Goal: Task Accomplishment & Management: Manage account settings

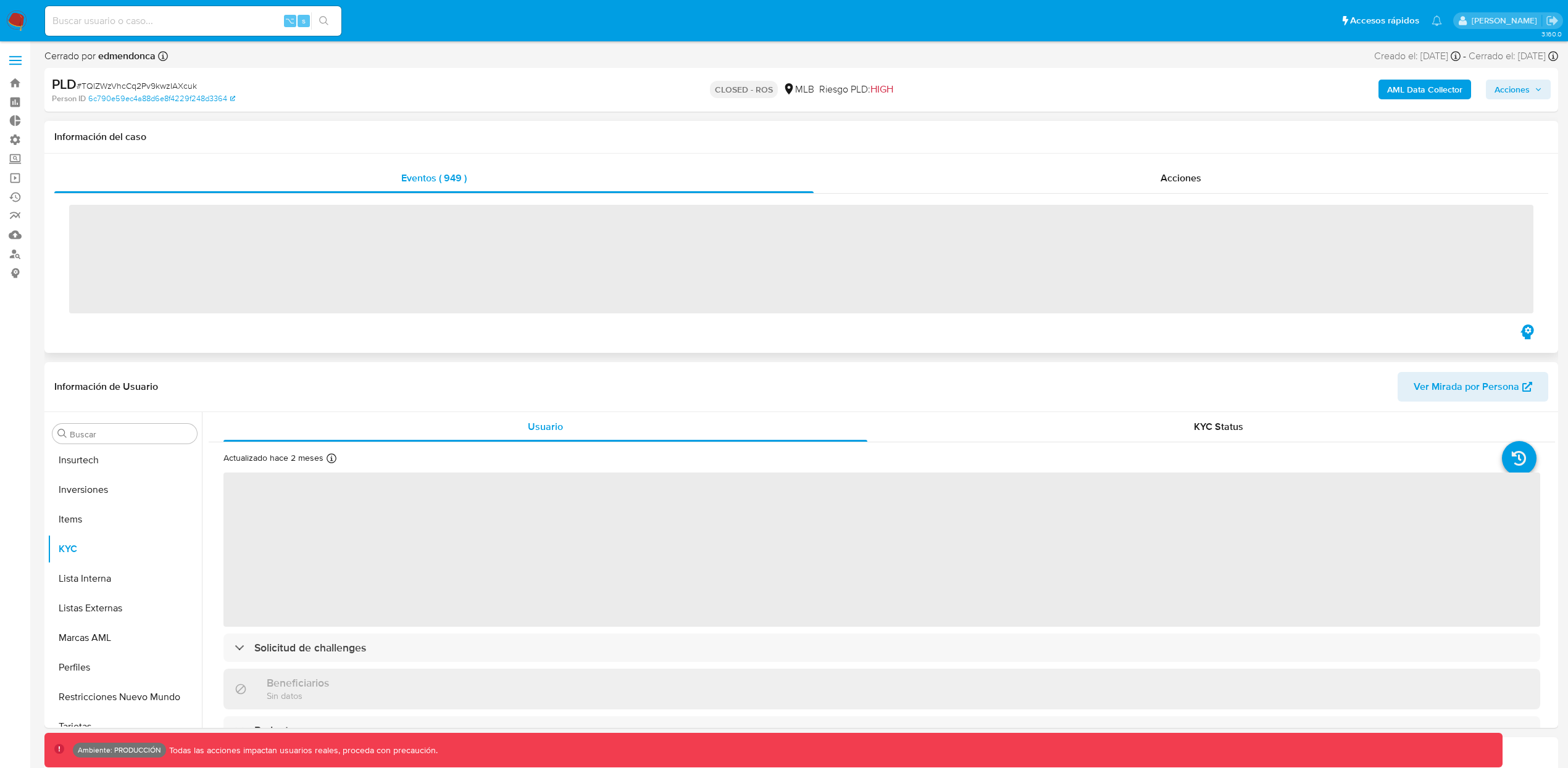
scroll to position [581, 0]
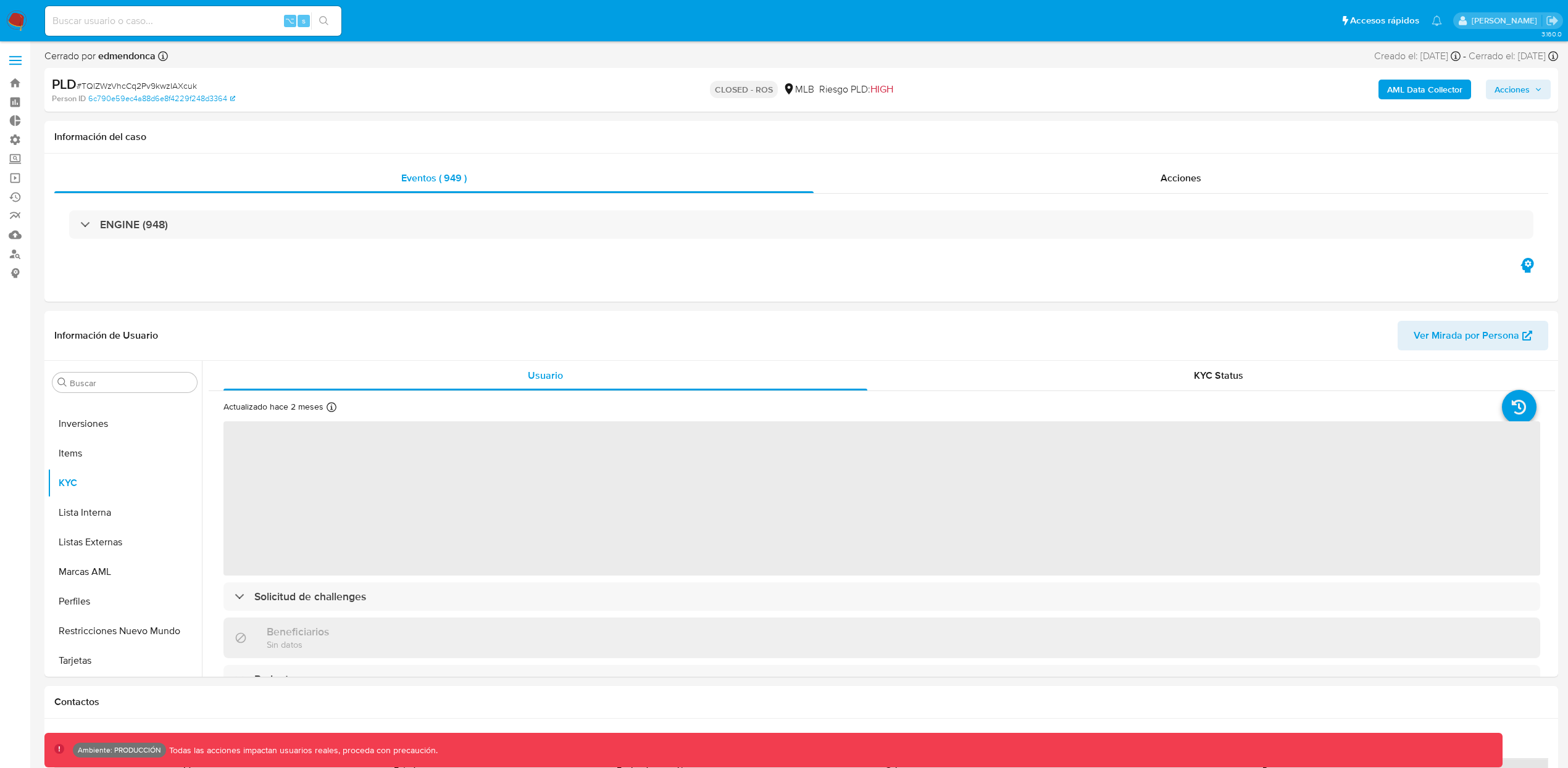
select select "10"
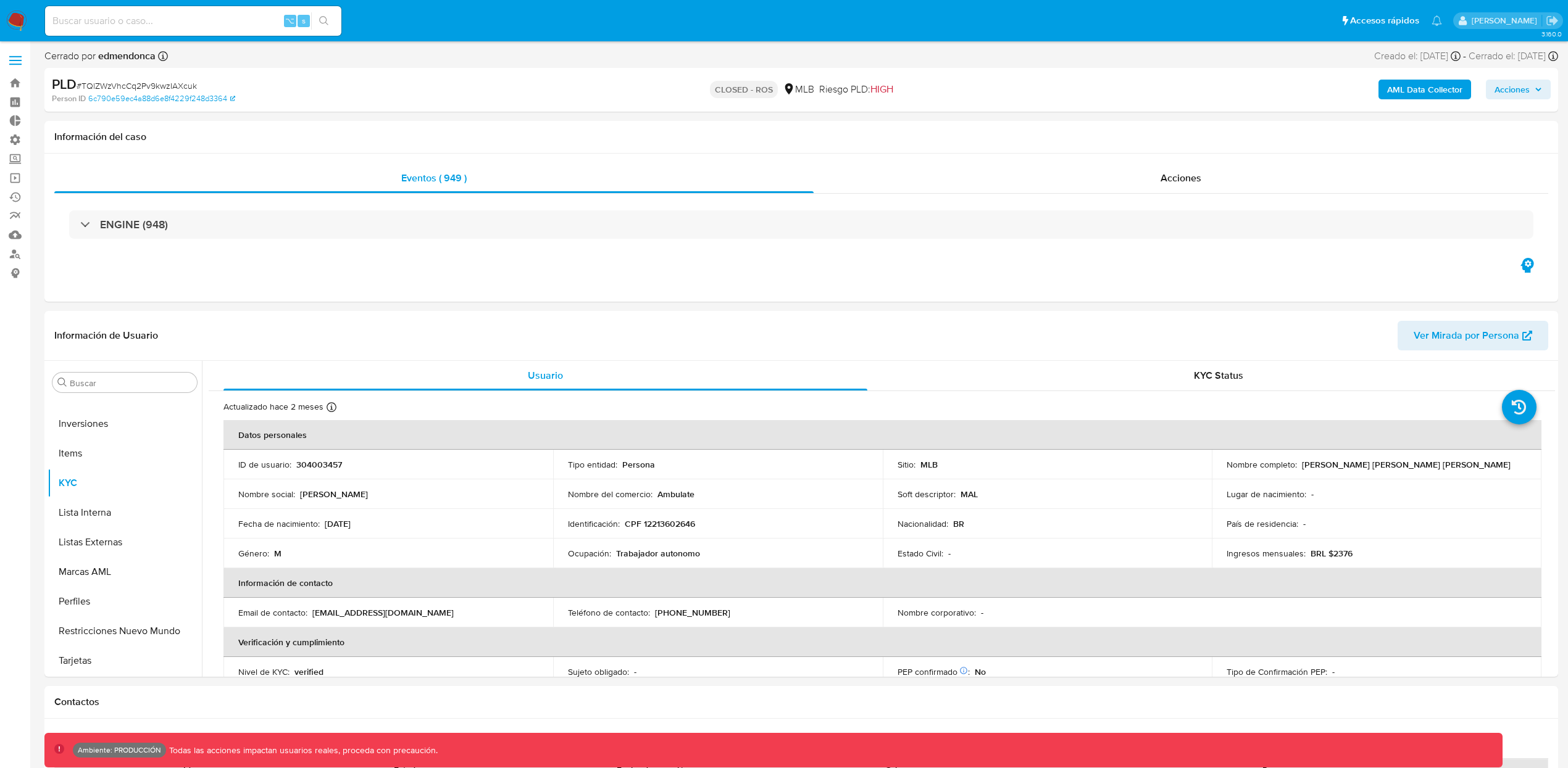
click at [20, 61] on span at bounding box center [15, 61] width 13 height 2
click at [0, 0] on input "checkbox" at bounding box center [0, 0] width 0 height 0
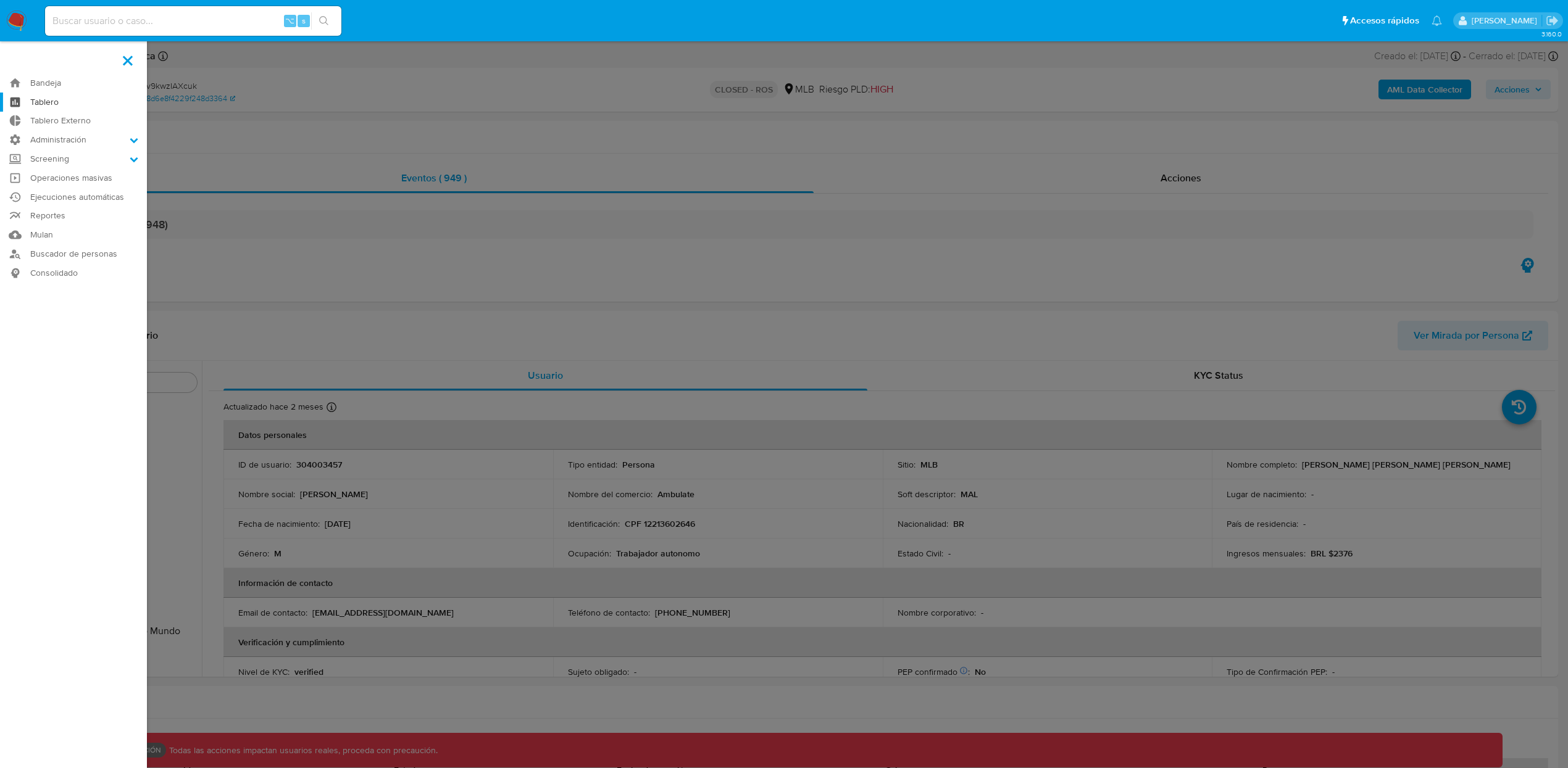
click at [69, 99] on link "Tablero" at bounding box center [73, 102] width 147 height 19
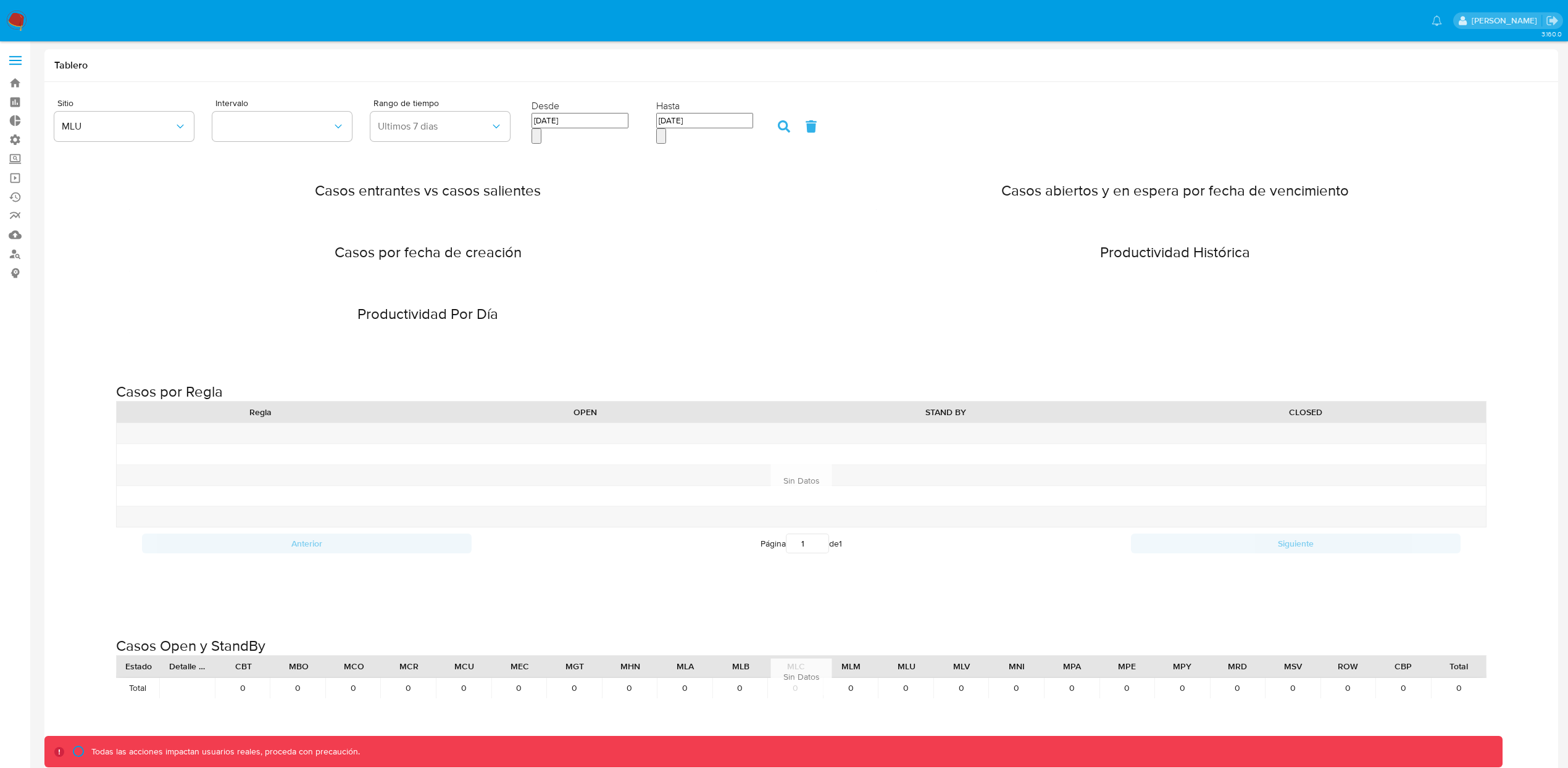
click at [20, 62] on label at bounding box center [15, 60] width 31 height 26
click at [0, 0] on input "checkbox" at bounding box center [0, 0] width 0 height 0
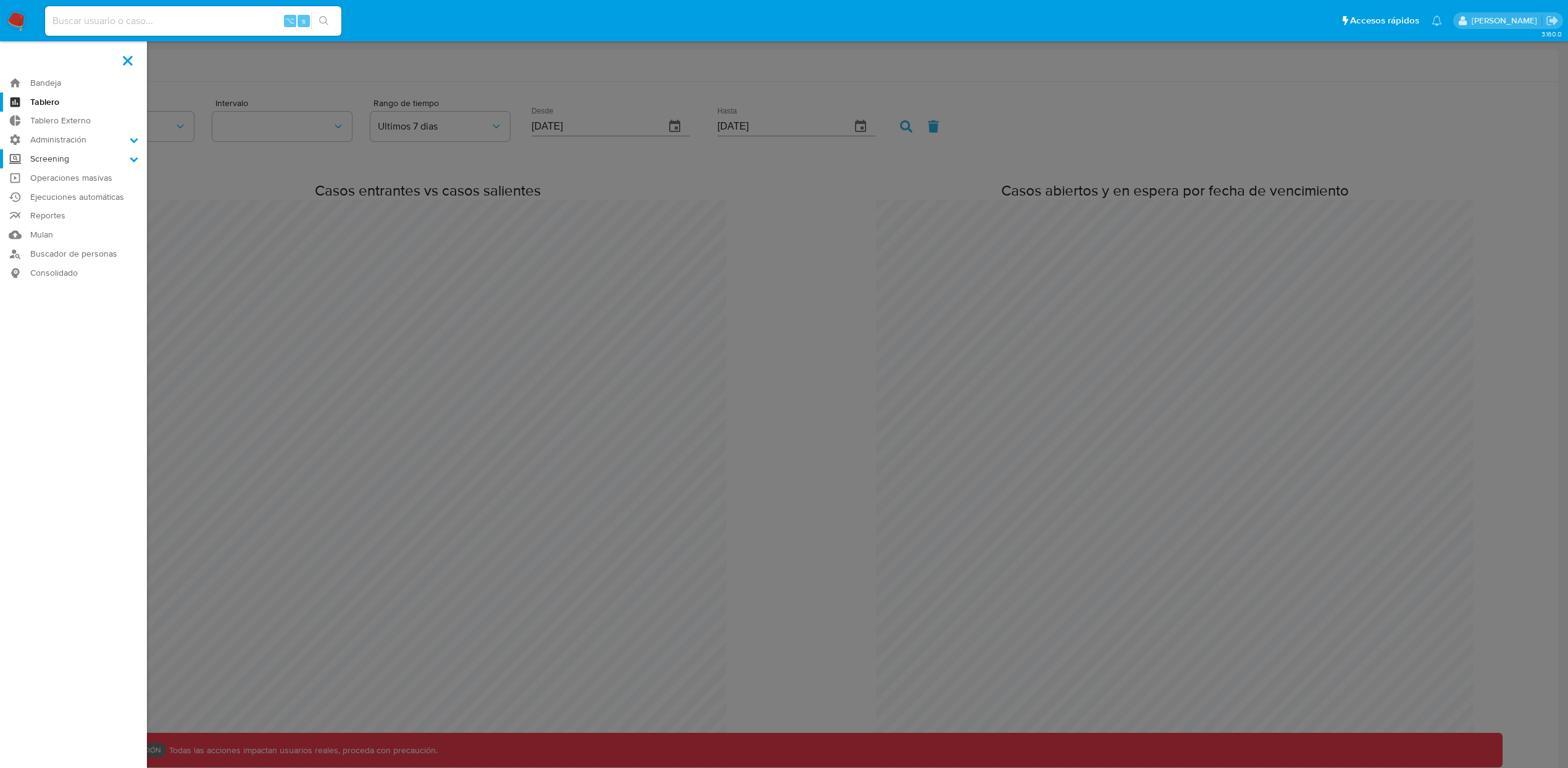
scroll to position [3715, 1568]
click at [63, 145] on label "Administración" at bounding box center [73, 139] width 147 height 19
click at [0, 0] on input "Administración" at bounding box center [0, 0] width 0 height 0
click at [72, 189] on link "Usuarios" at bounding box center [73, 189] width 147 height 15
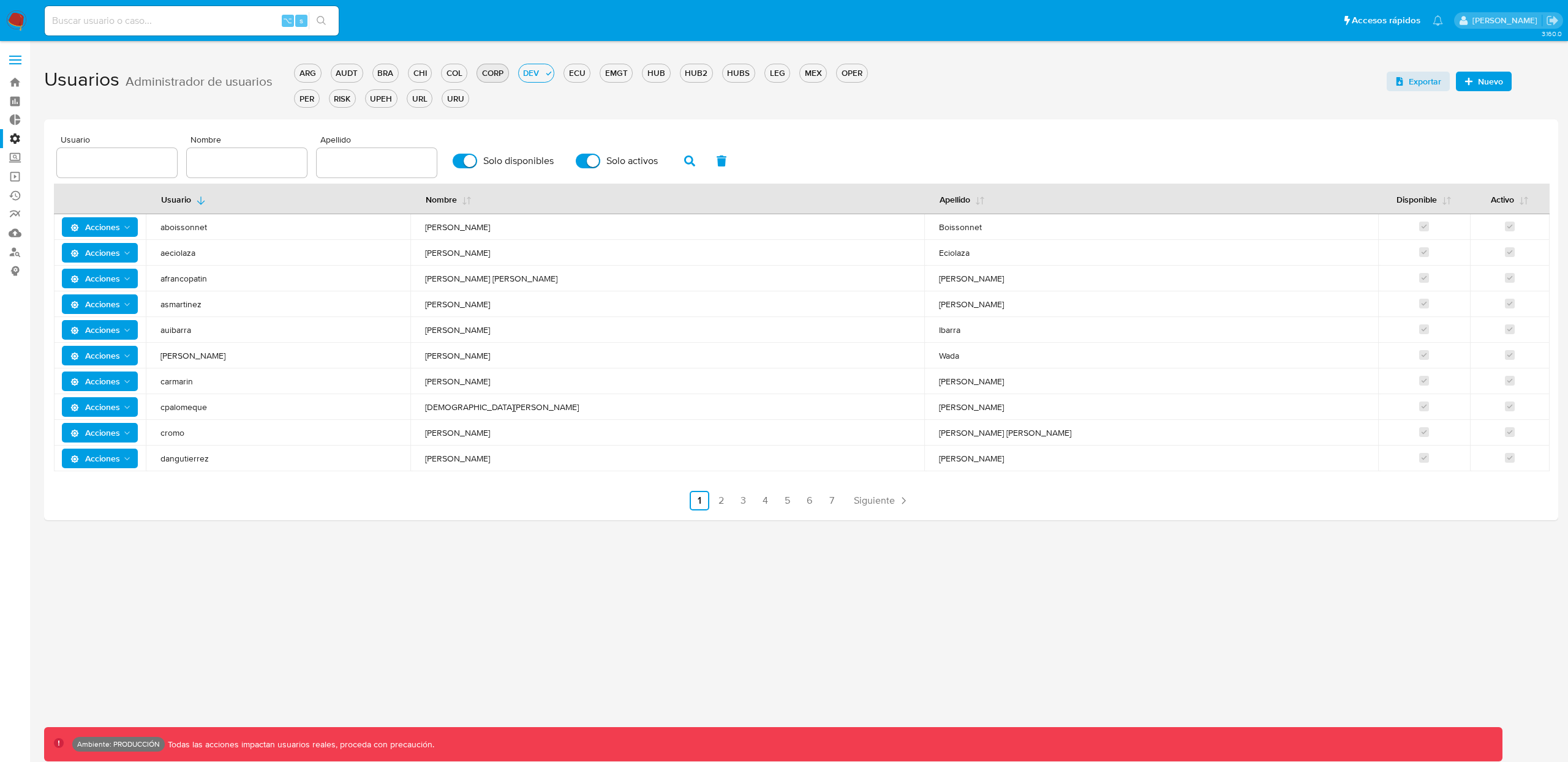
click at [496, 76] on div "CORP" at bounding box center [492, 73] width 30 height 12
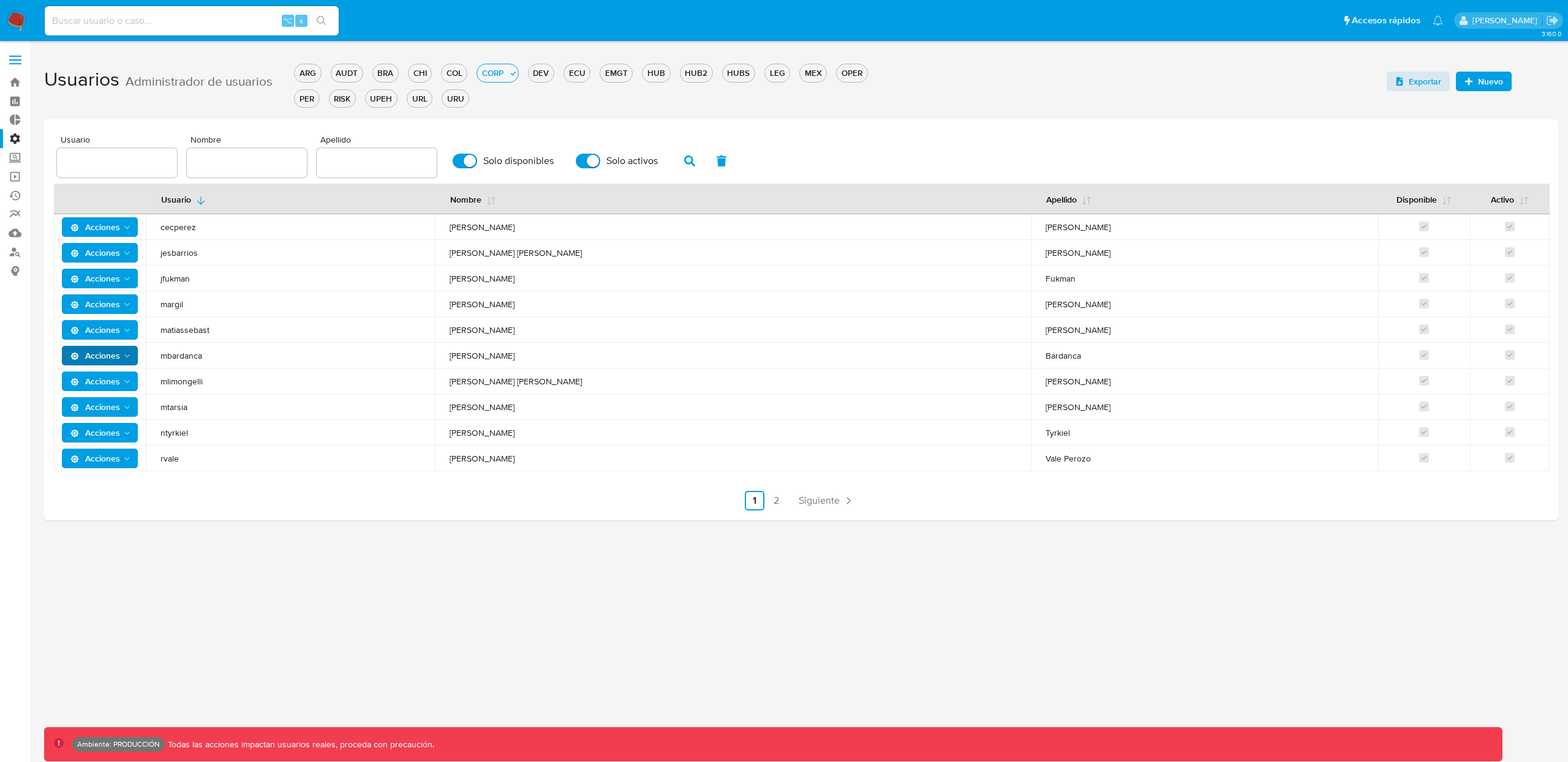
click at [113, 355] on span "Acciones" at bounding box center [95, 355] width 50 height 19
click at [97, 409] on button "Permisos" at bounding box center [102, 416] width 110 height 30
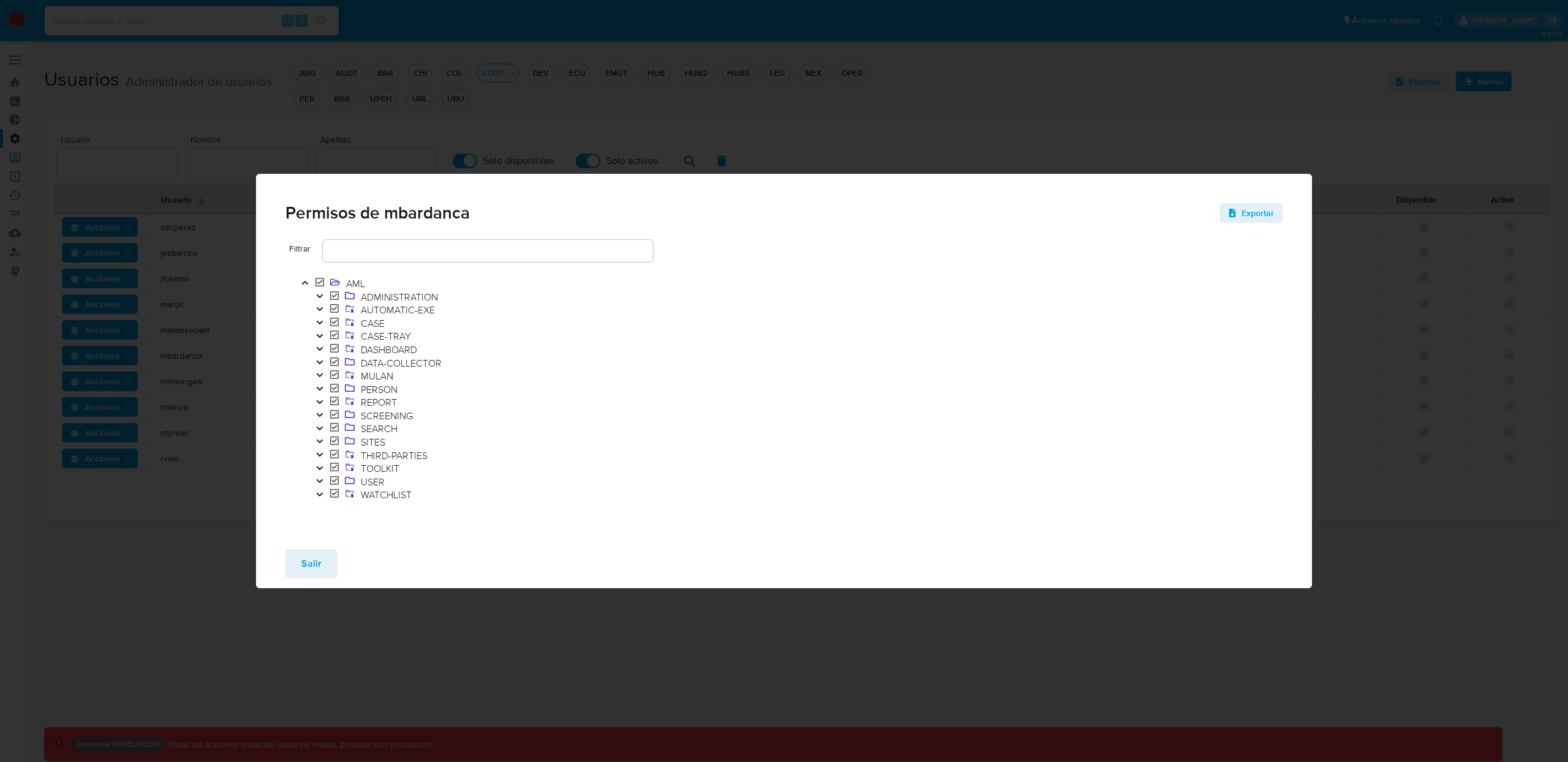
click at [263, 288] on div "Filtrar AML ADMINISTRATION AUTOMATIC-EXE CASE CASE-TRAY DASHBOARD DATA-COLLECTO…" at bounding box center [784, 390] width 1056 height 300
click at [233, 288] on div "Permisos de mbardanca Exportar Filtrar AML ADMINISTRATION AUTOMATIC-EXE CASE CA…" at bounding box center [784, 381] width 1568 height 762
click at [303, 565] on span "Salir" at bounding box center [311, 563] width 20 height 27
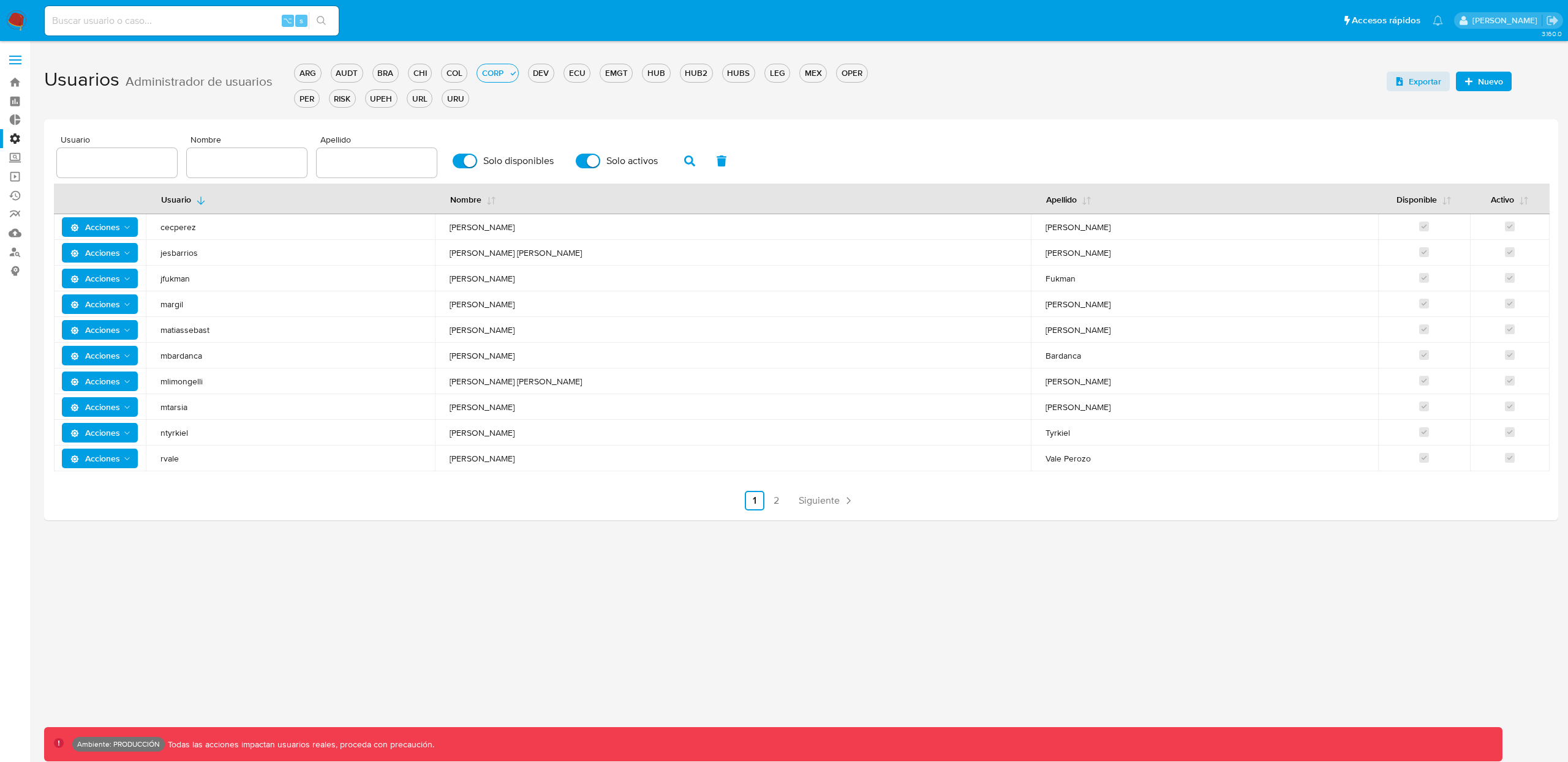
click at [93, 355] on span "Acciones" at bounding box center [95, 355] width 50 height 19
click at [93, 410] on button "Permisos" at bounding box center [102, 416] width 110 height 30
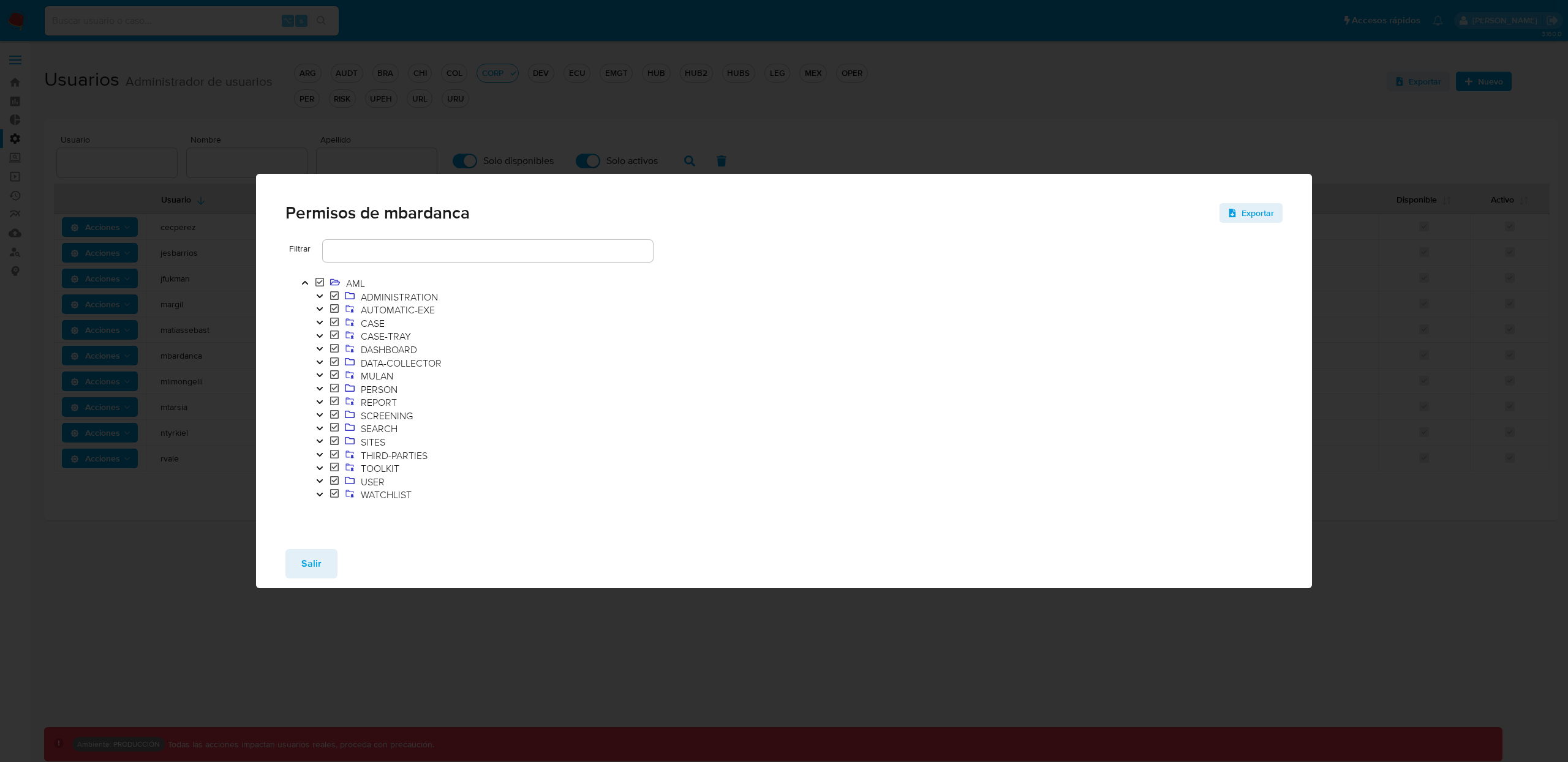
click at [317, 480] on icon "Toggle" at bounding box center [319, 481] width 6 height 3
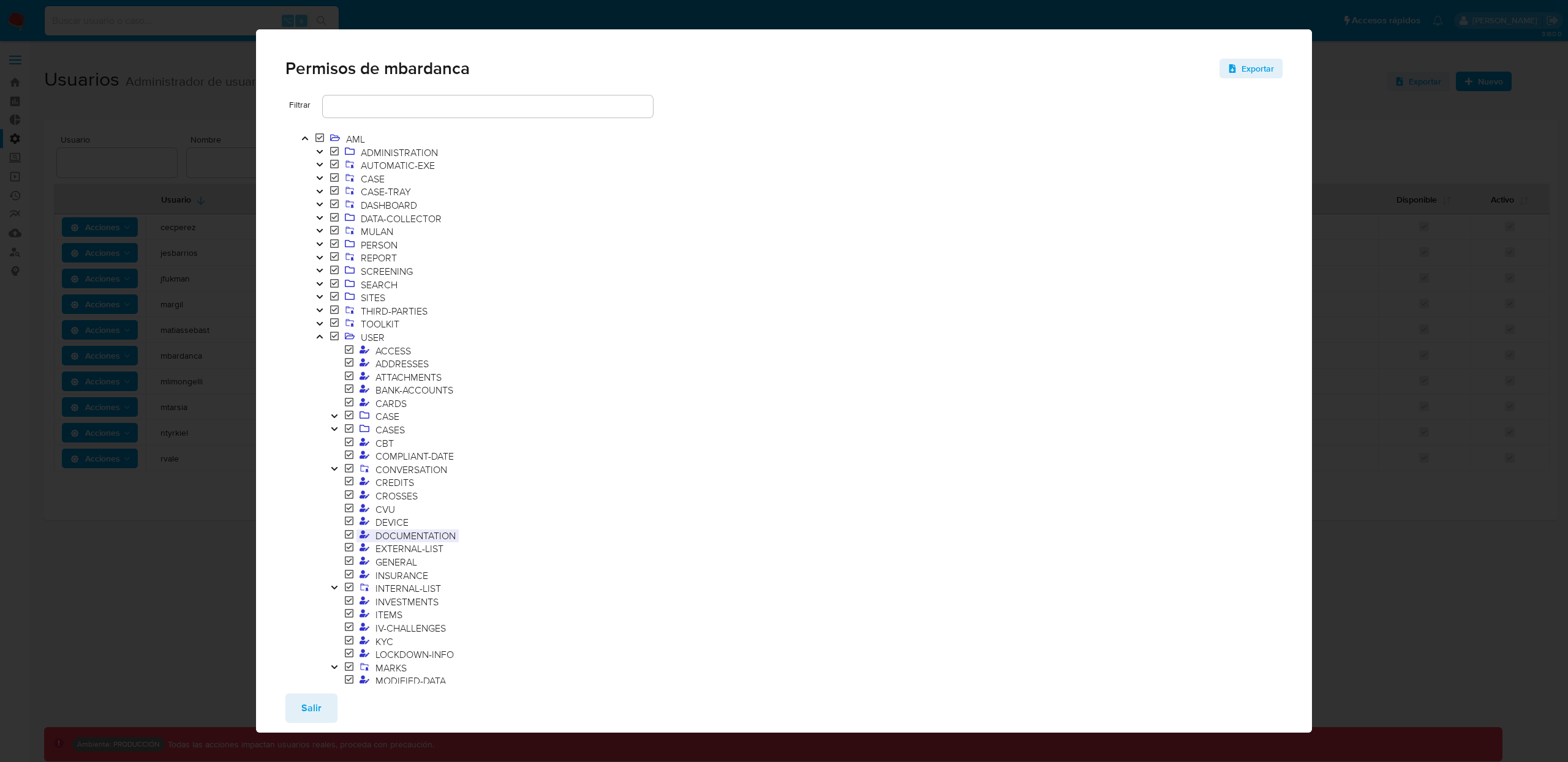
click at [404, 533] on span "DOCUMENTATION" at bounding box center [415, 536] width 86 height 14
click at [307, 710] on span "Salir" at bounding box center [311, 708] width 20 height 27
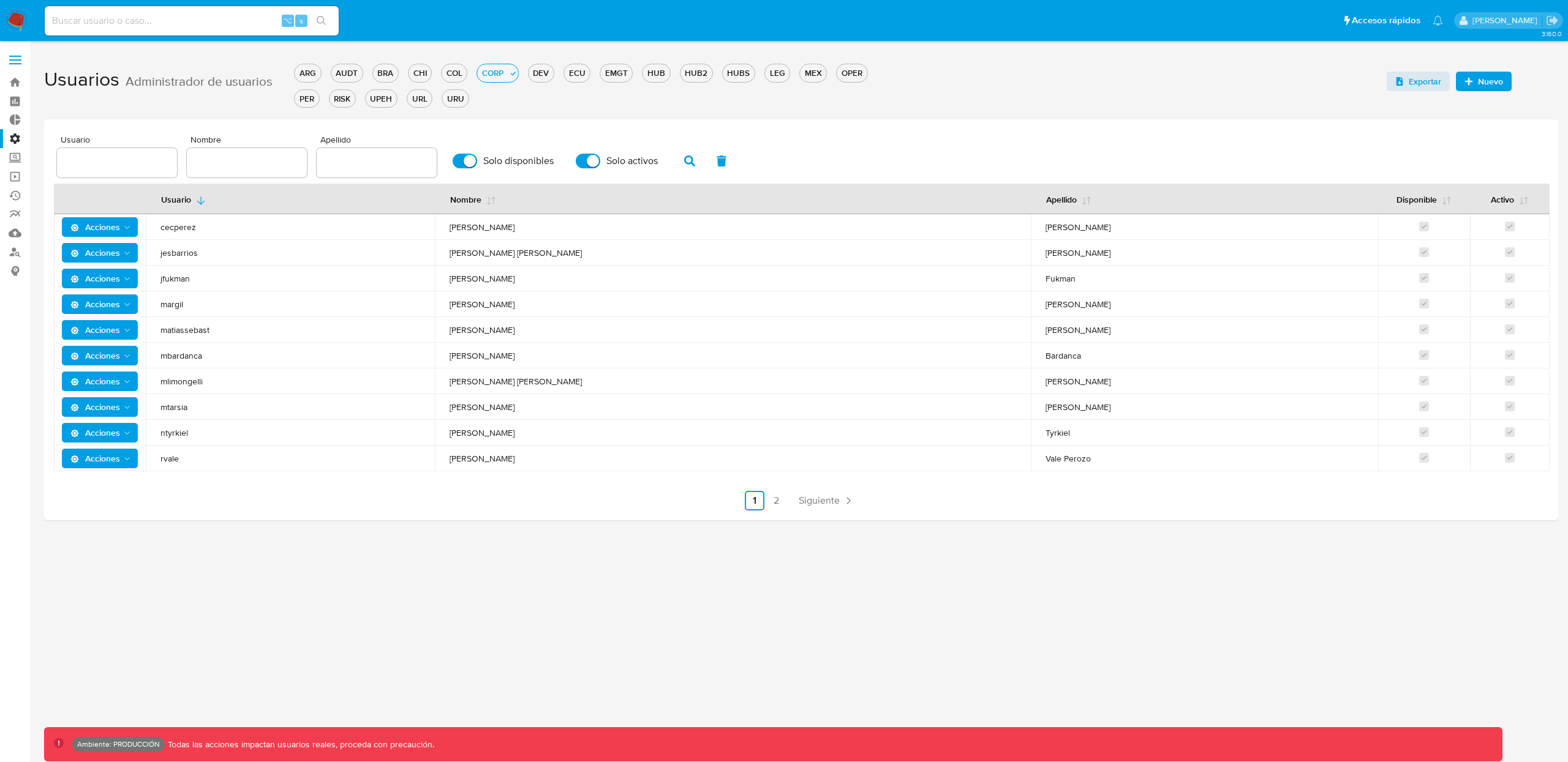
click at [12, 138] on label "Administración" at bounding box center [72, 138] width 146 height 19
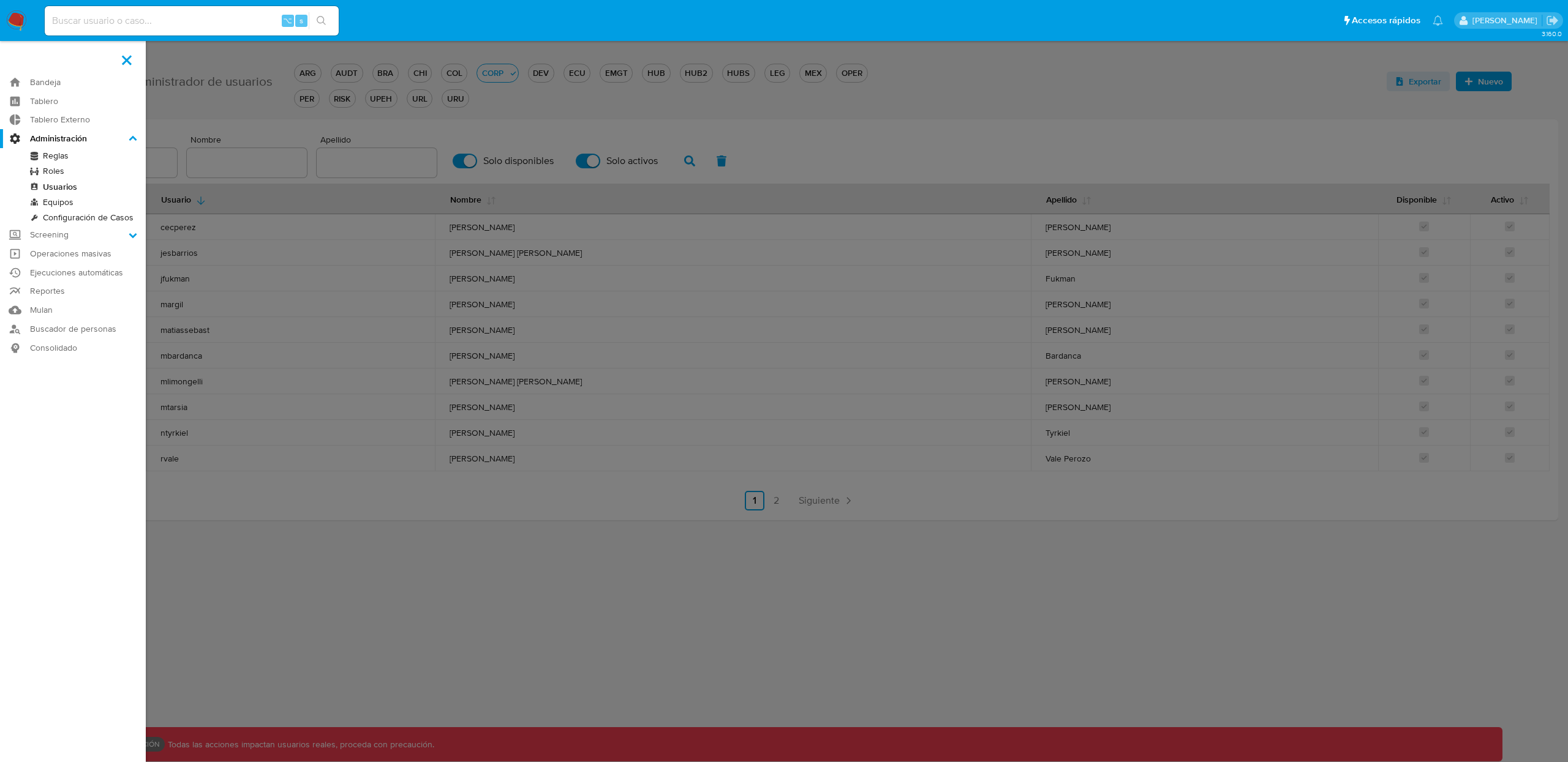
click at [0, 0] on input "Administración" at bounding box center [0, 0] width 0 height 0
click at [68, 168] on link "Roles" at bounding box center [72, 171] width 146 height 15
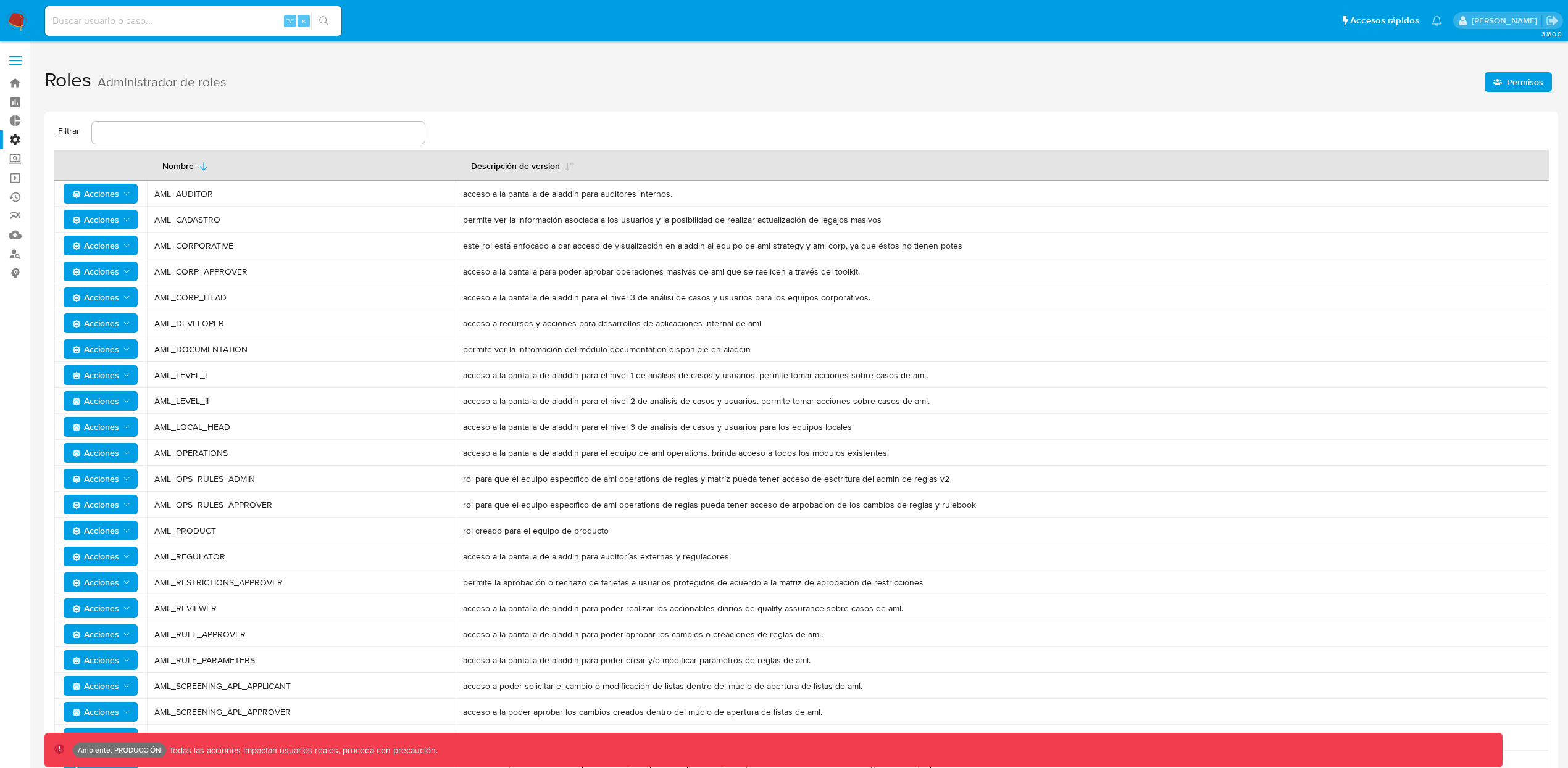
click at [201, 243] on span "AML_CORPORATIVE" at bounding box center [301, 246] width 294 height 11
drag, startPoint x: 139, startPoint y: 248, endPoint x: 129, endPoint y: 249, distance: 10.0
click at [137, 248] on div "Acciones" at bounding box center [100, 246] width 93 height 19
click at [128, 249] on icon "Acciones" at bounding box center [127, 246] width 10 height 10
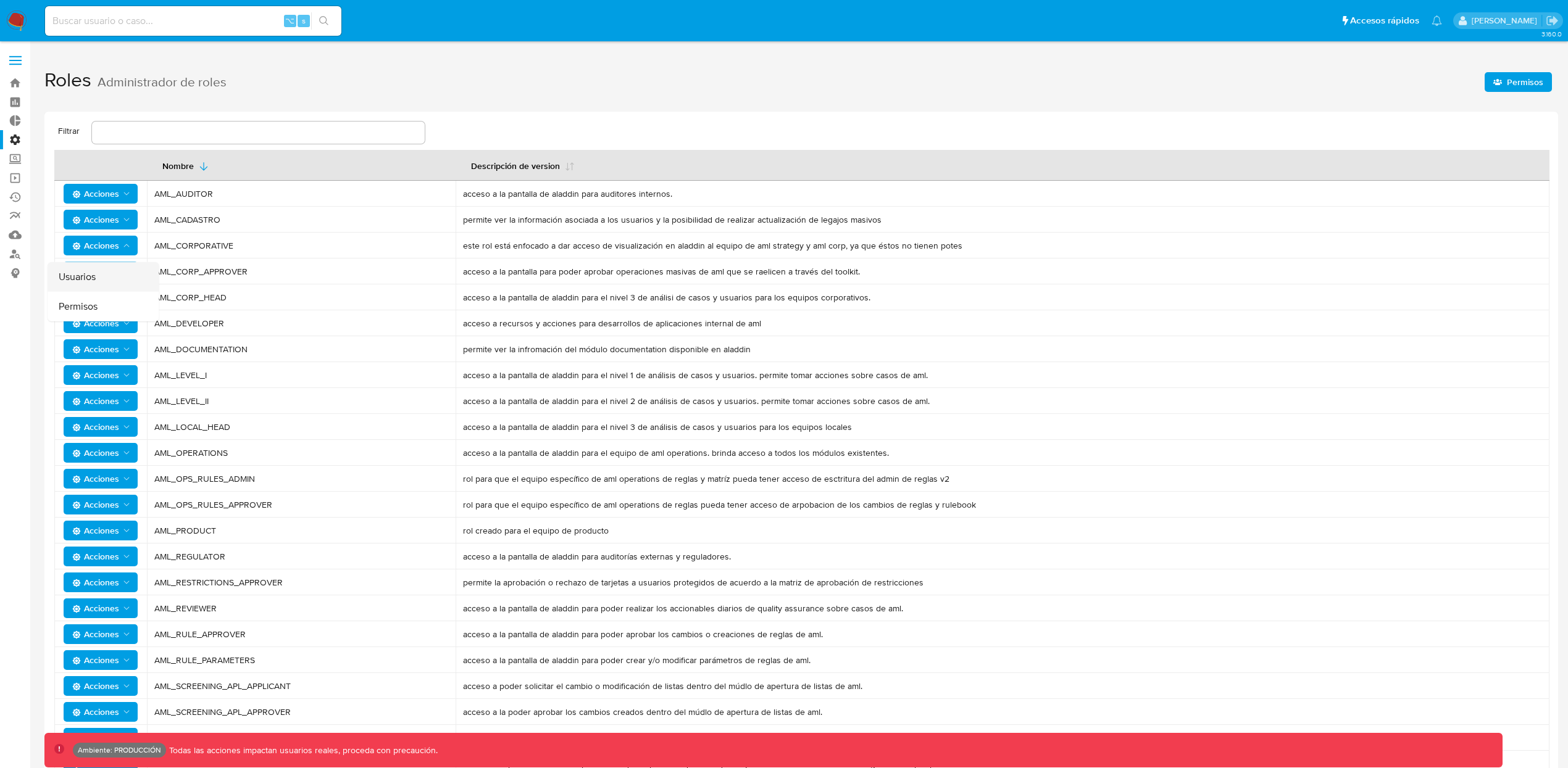
click at [98, 275] on button "Usuarios" at bounding box center [103, 277] width 111 height 30
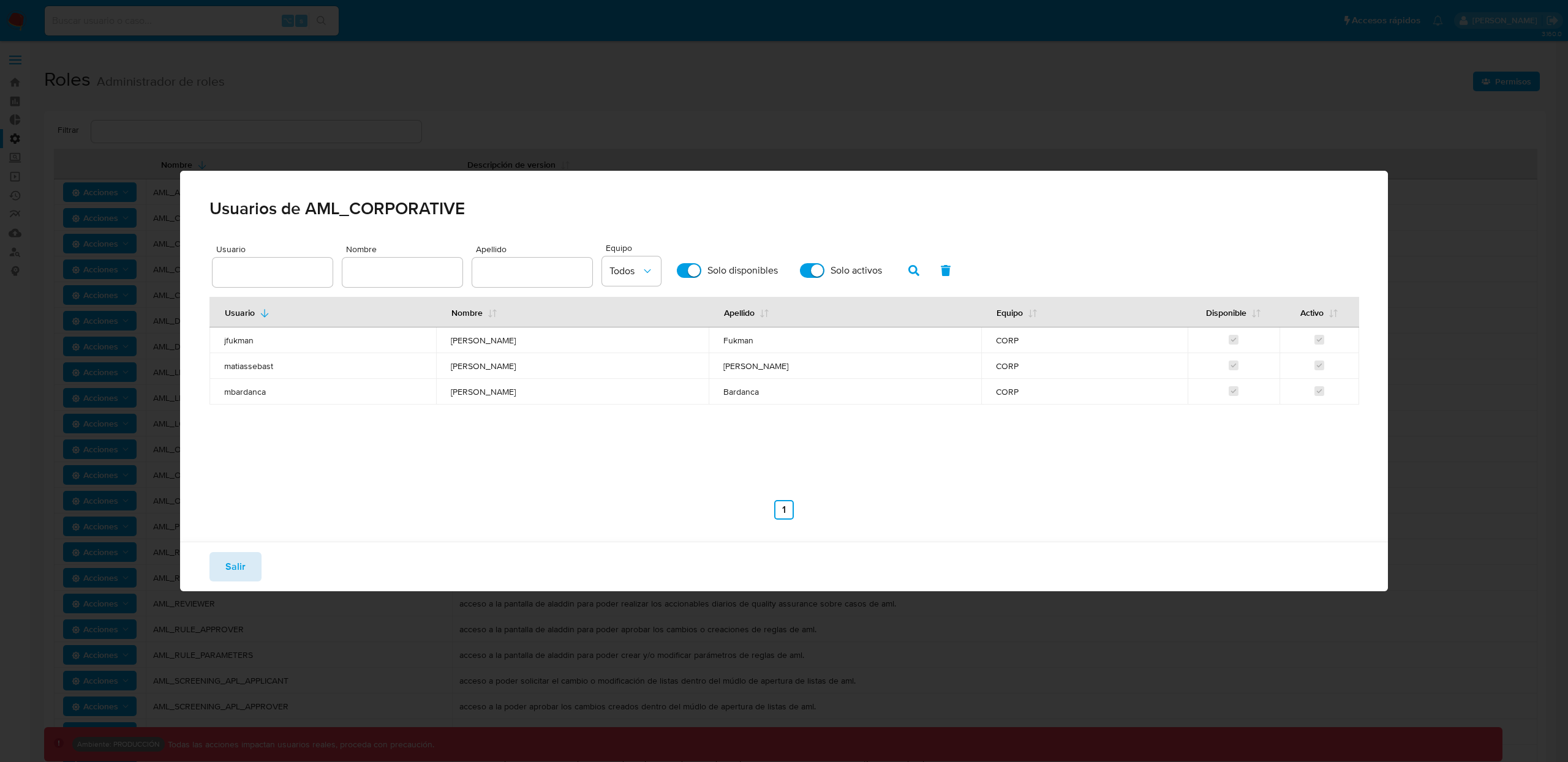
click at [239, 570] on span "Salir" at bounding box center [235, 567] width 20 height 27
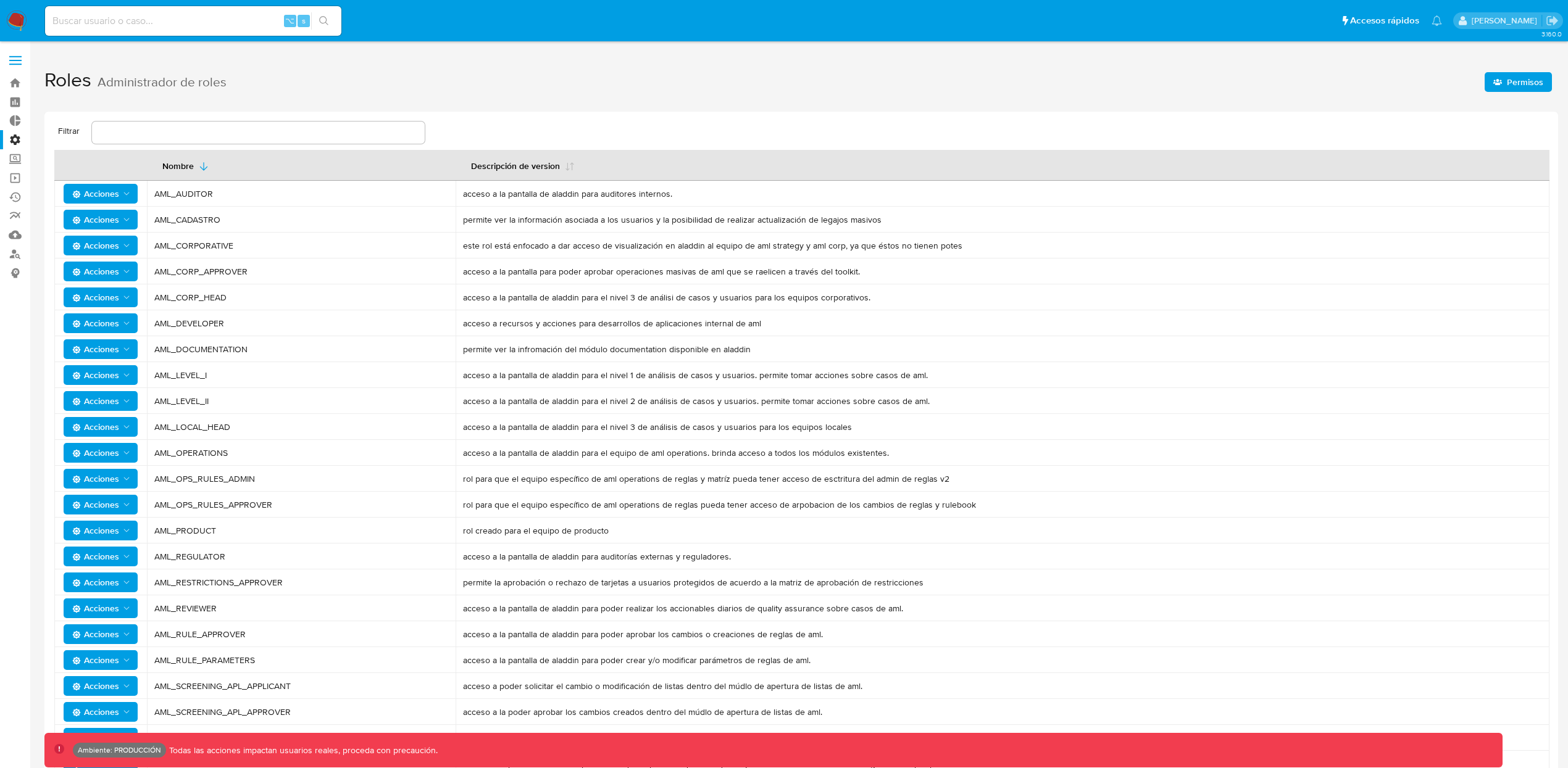
click at [95, 243] on span "Acciones" at bounding box center [95, 246] width 47 height 19
click at [92, 305] on button "Permisos" at bounding box center [103, 307] width 111 height 30
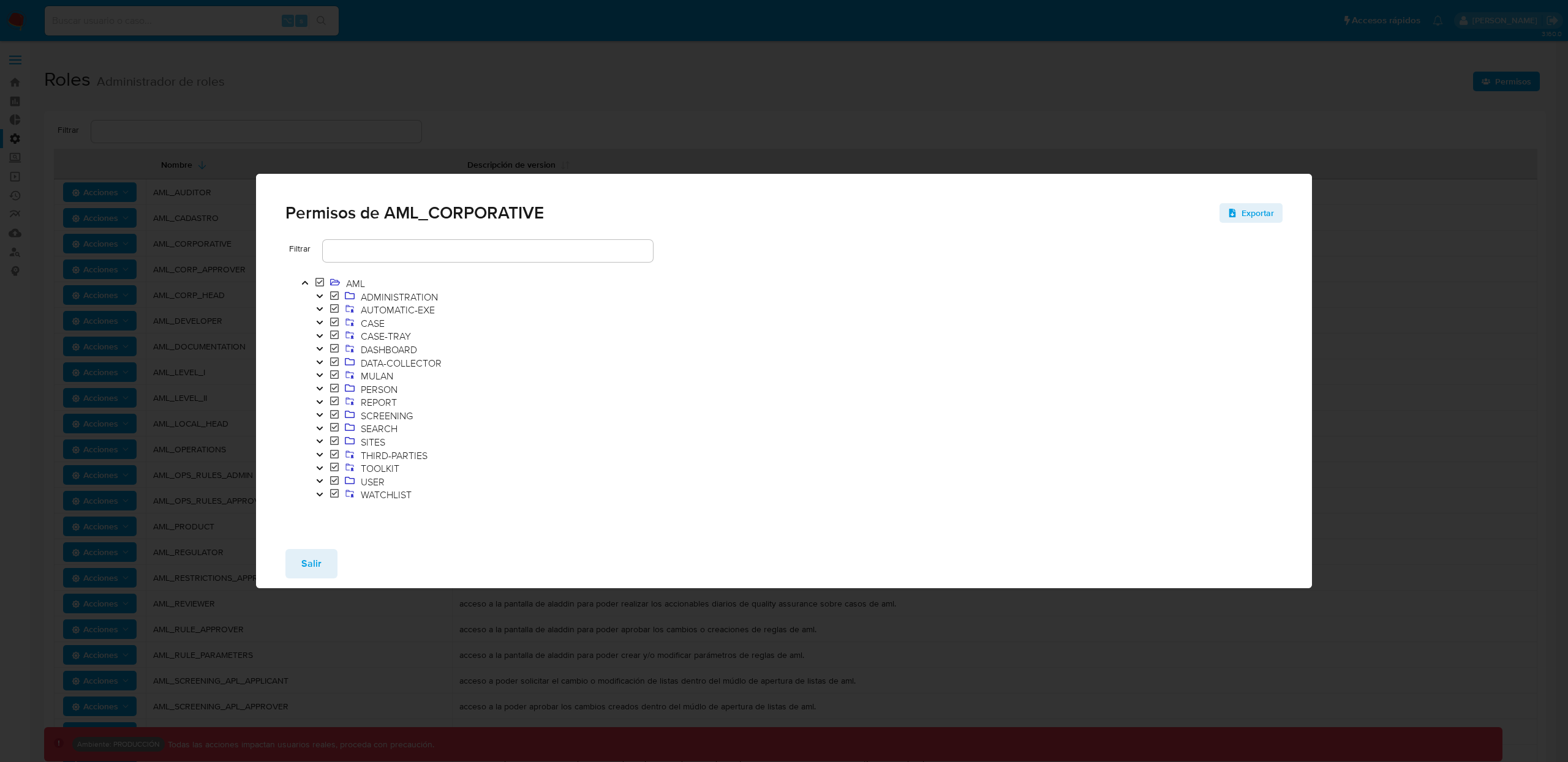
click at [317, 480] on icon "Toggle" at bounding box center [319, 481] width 6 height 3
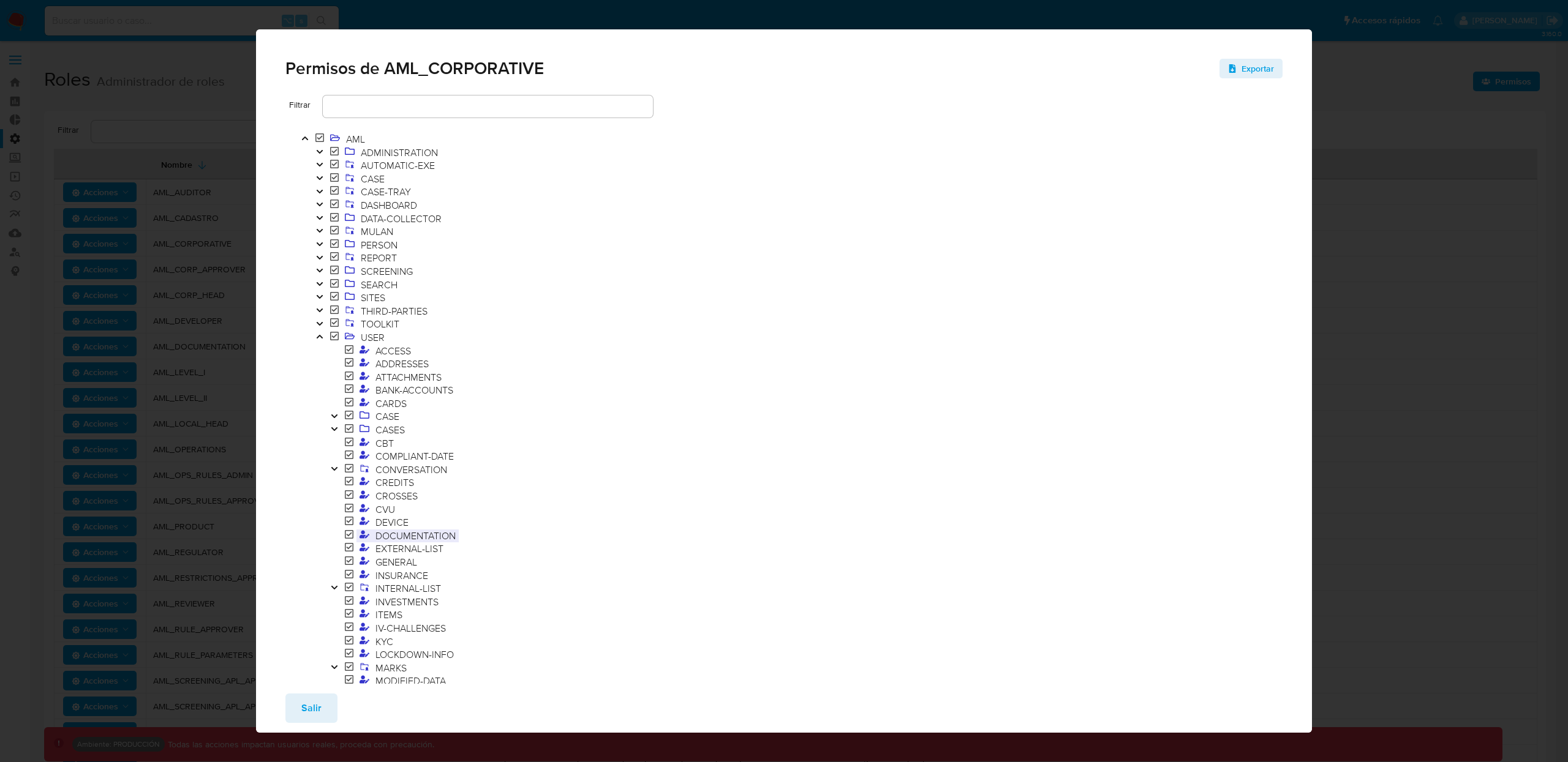
click at [408, 531] on span "DOCUMENTATION" at bounding box center [415, 536] width 86 height 14
